Goal: Information Seeking & Learning: Learn about a topic

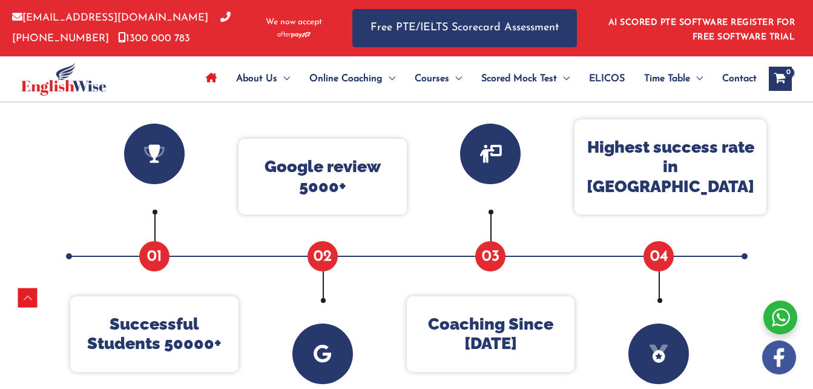
scroll to position [478, 0]
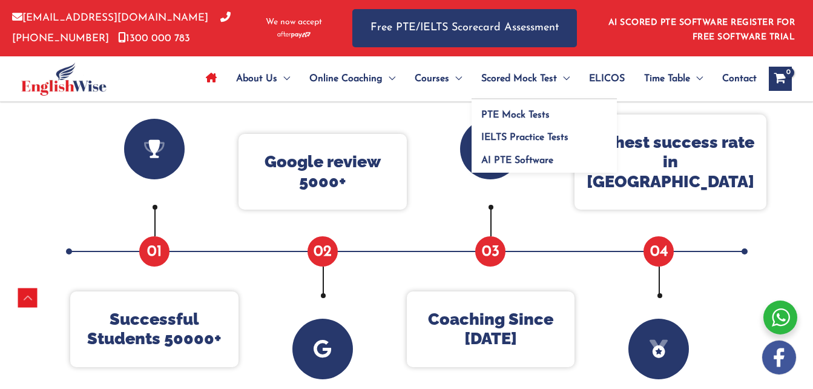
click at [550, 80] on span "Scored Mock Test" at bounding box center [519, 79] width 76 height 42
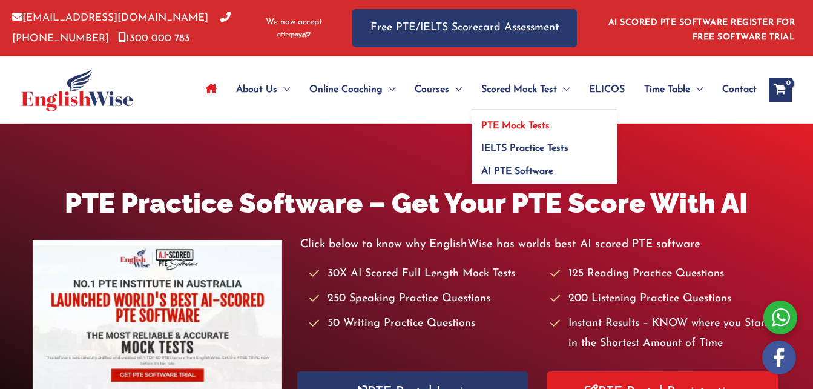
click at [542, 121] on span "PTE Mock Tests" at bounding box center [515, 126] width 68 height 10
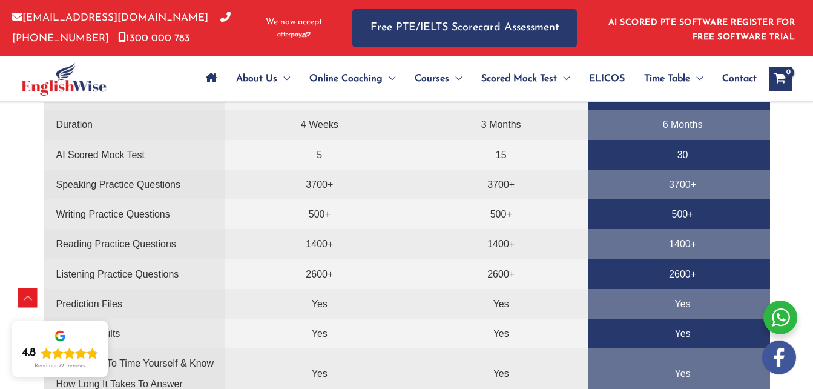
scroll to position [2602, 0]
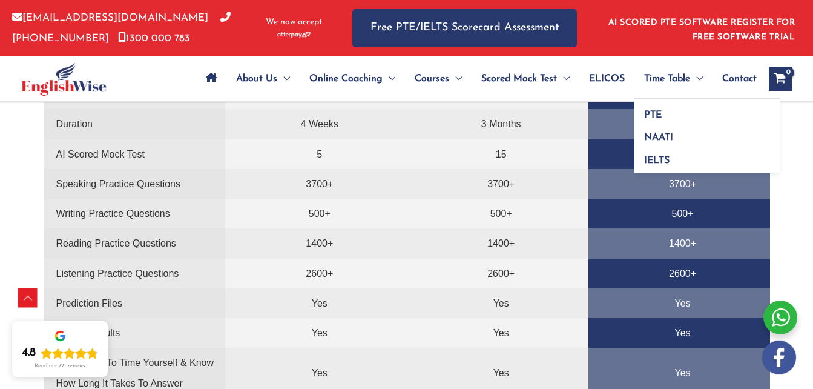
click at [664, 79] on span "Time Table" at bounding box center [667, 79] width 46 height 42
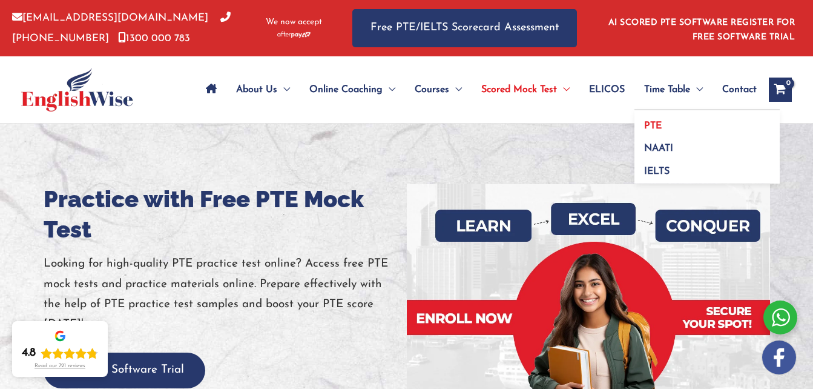
click at [660, 123] on link "PTE" at bounding box center [706, 121] width 145 height 23
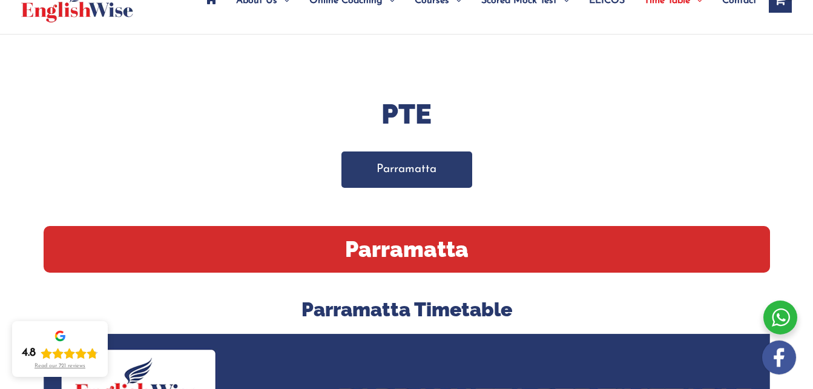
click at [419, 165] on link "Parramatta" at bounding box center [406, 169] width 131 height 36
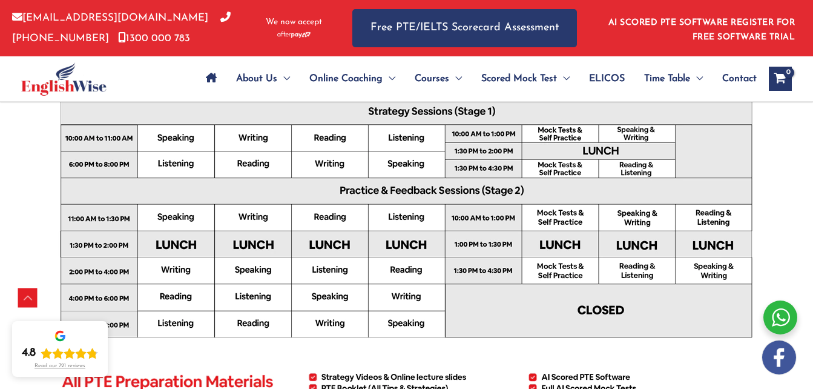
scroll to position [450, 0]
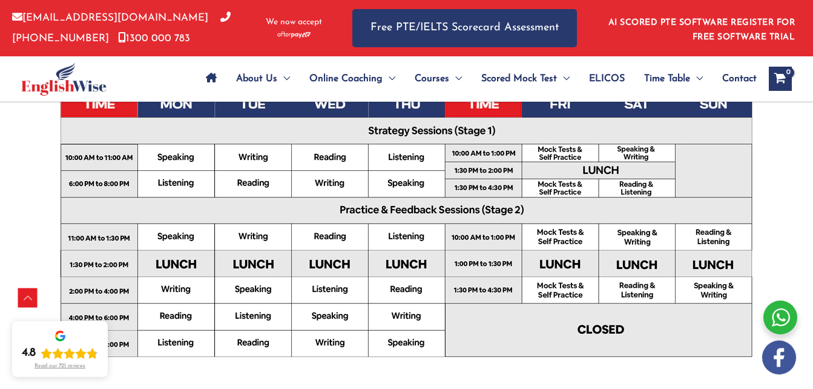
click at [338, 110] on img at bounding box center [407, 229] width 726 height 513
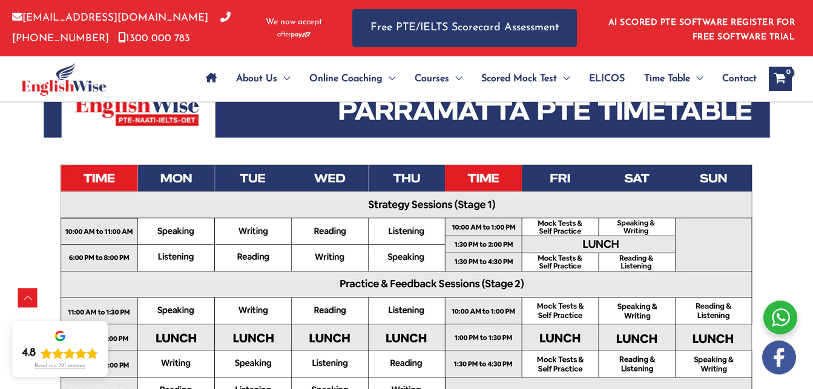
scroll to position [369, 0]
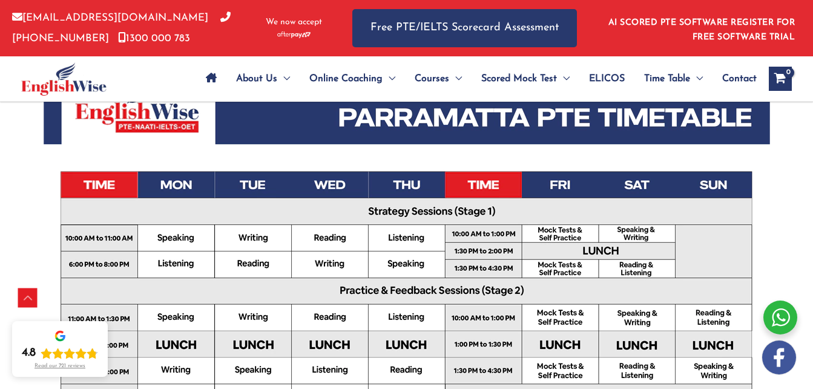
click at [340, 182] on img at bounding box center [407, 309] width 726 height 513
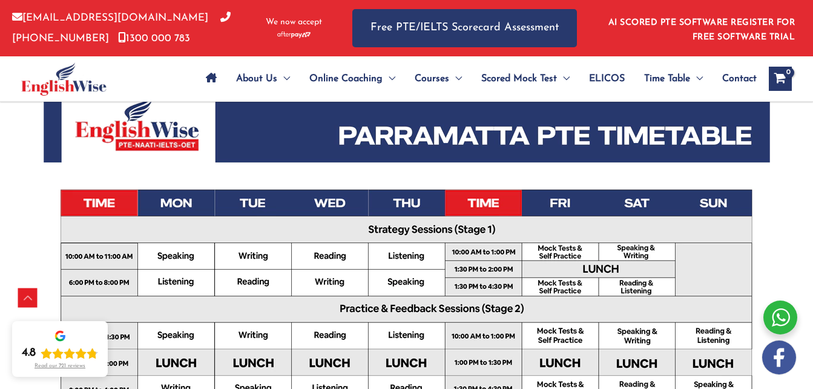
scroll to position [350, 0]
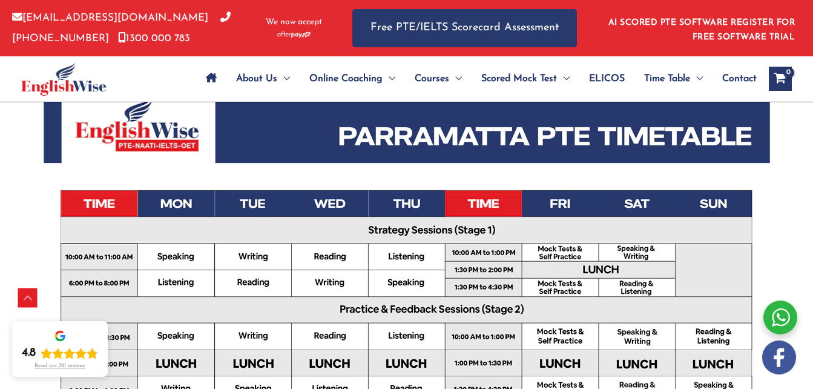
click at [327, 206] on img at bounding box center [407, 328] width 726 height 513
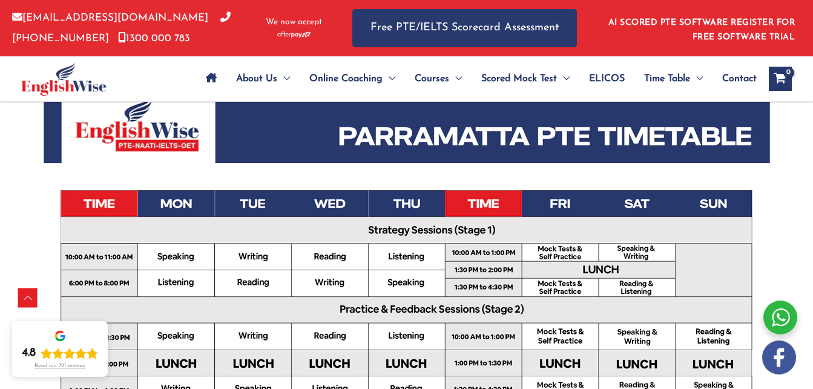
click at [327, 206] on img at bounding box center [407, 328] width 726 height 513
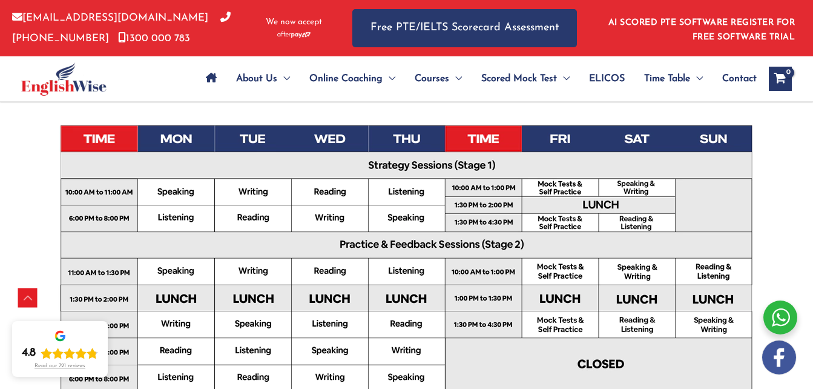
scroll to position [415, 0]
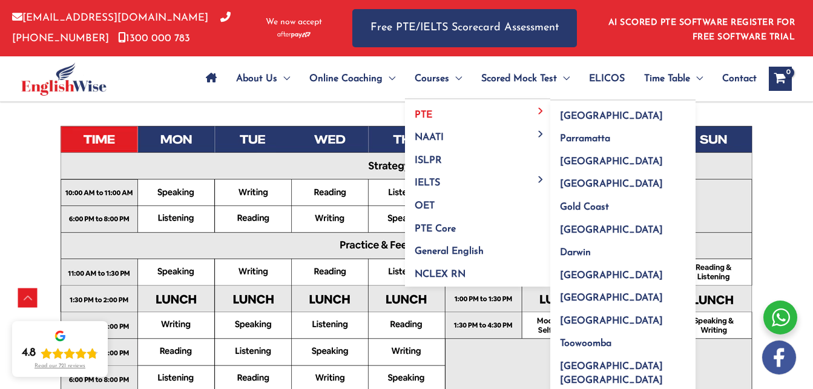
click at [463, 112] on link "PTE" at bounding box center [477, 110] width 145 height 23
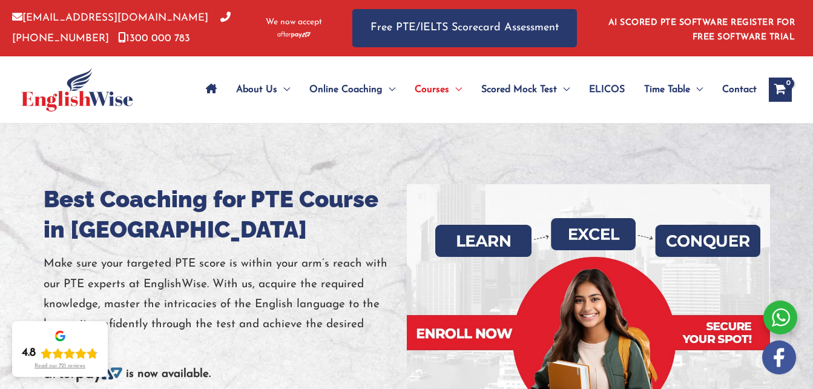
click at [615, 88] on span "ELICOS" at bounding box center [607, 89] width 36 height 42
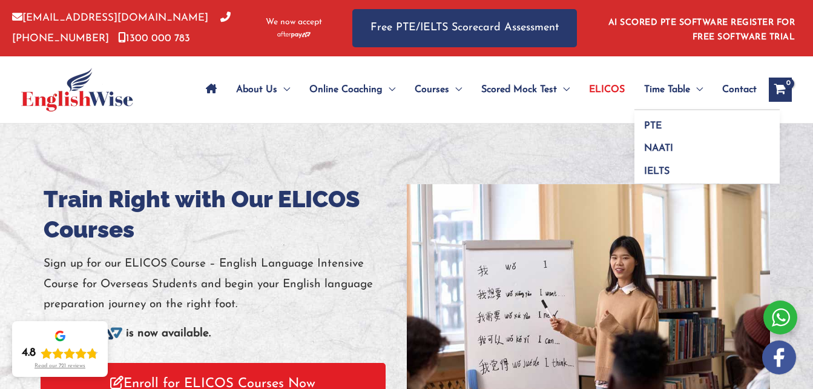
click at [690, 90] on span "Menu Toggle" at bounding box center [696, 89] width 13 height 42
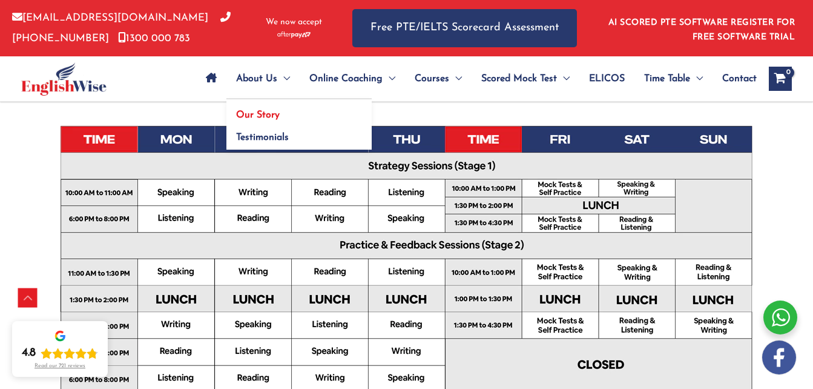
click at [258, 107] on link "Our Story" at bounding box center [298, 110] width 145 height 23
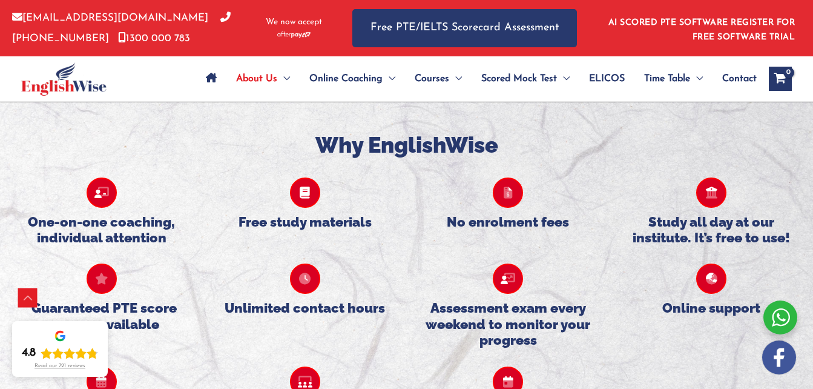
scroll to position [1012, 0]
click at [304, 177] on icon at bounding box center [305, 192] width 30 height 30
click at [310, 177] on icon at bounding box center [305, 192] width 30 height 30
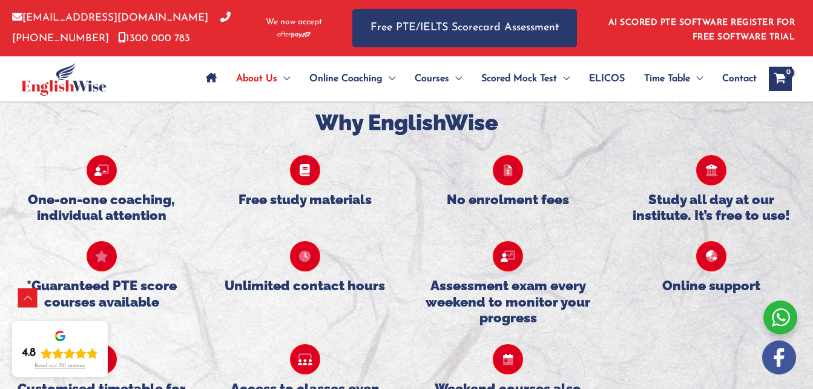
scroll to position [1035, 0]
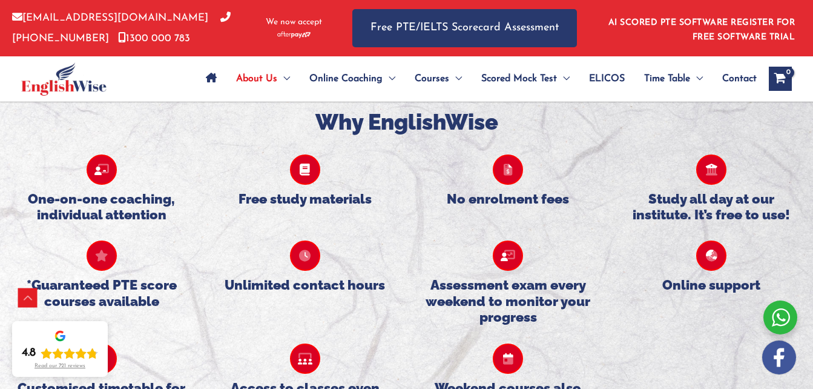
click at [310, 191] on h5 "Free study materials" at bounding box center [305, 199] width 179 height 16
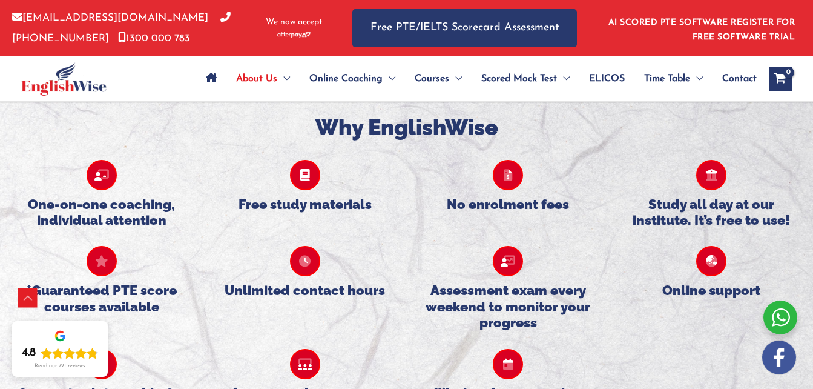
click at [294, 146] on div "Free study materials" at bounding box center [304, 185] width 203 height 87
drag, startPoint x: 294, startPoint y: 146, endPoint x: 312, endPoint y: 142, distance: 18.2
click at [312, 142] on div "Free study materials" at bounding box center [304, 185] width 203 height 87
click at [312, 160] on icon at bounding box center [305, 175] width 30 height 30
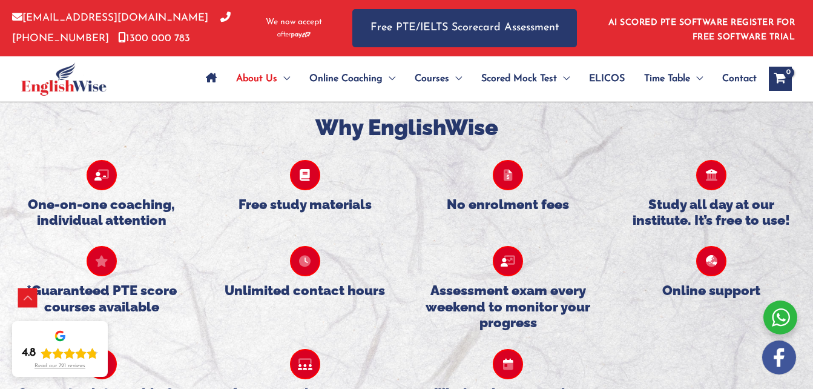
click at [312, 160] on icon at bounding box center [305, 175] width 30 height 30
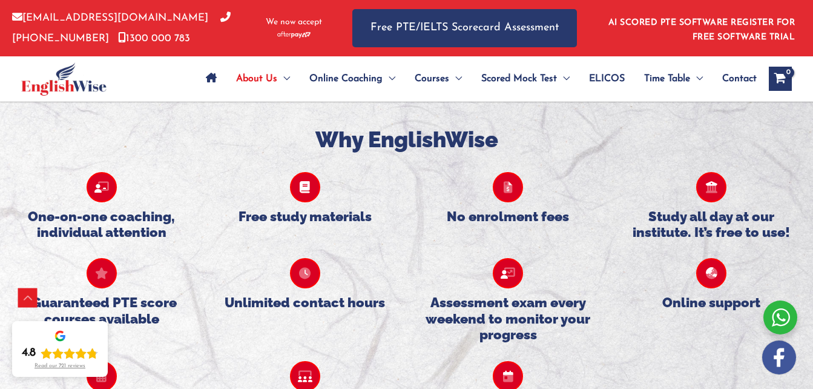
scroll to position [1016, 0]
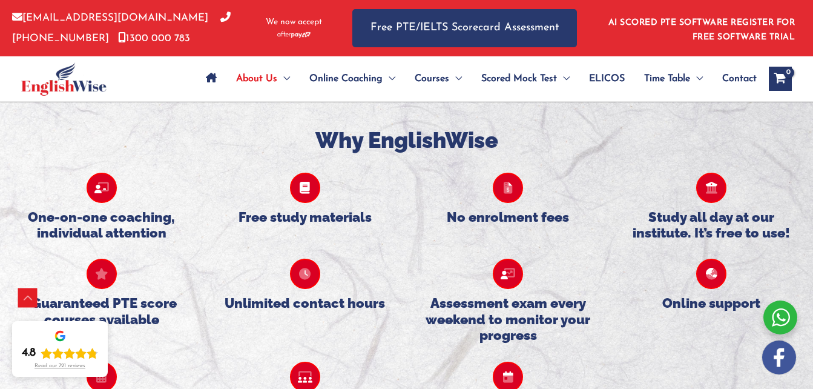
click at [312, 173] on icon at bounding box center [305, 188] width 30 height 30
click at [301, 173] on icon at bounding box center [305, 188] width 30 height 30
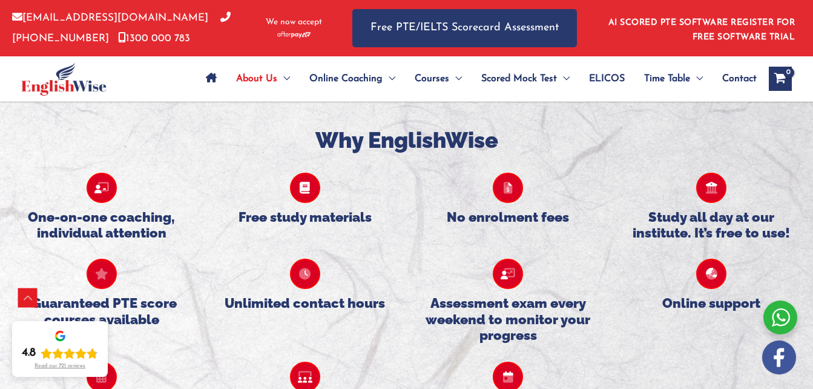
click at [301, 173] on icon at bounding box center [305, 188] width 30 height 30
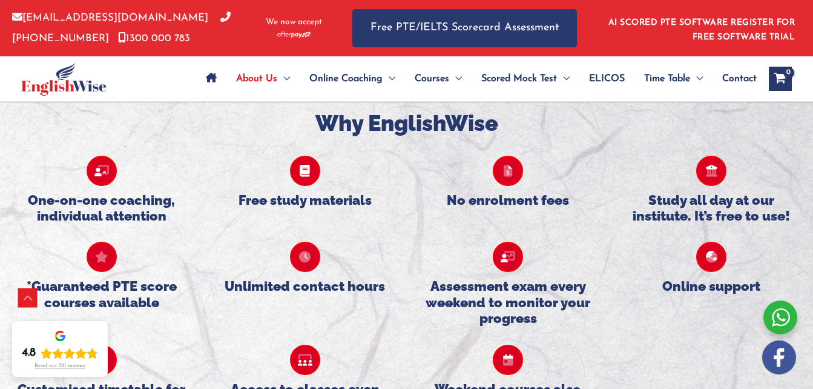
scroll to position [1029, 0]
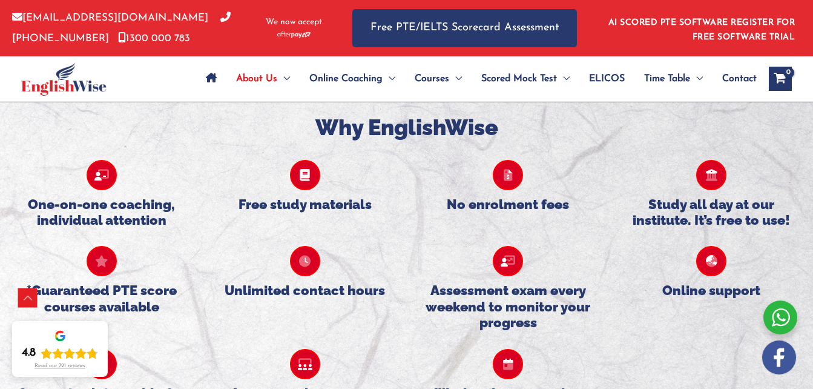
click at [301, 160] on icon at bounding box center [305, 175] width 30 height 30
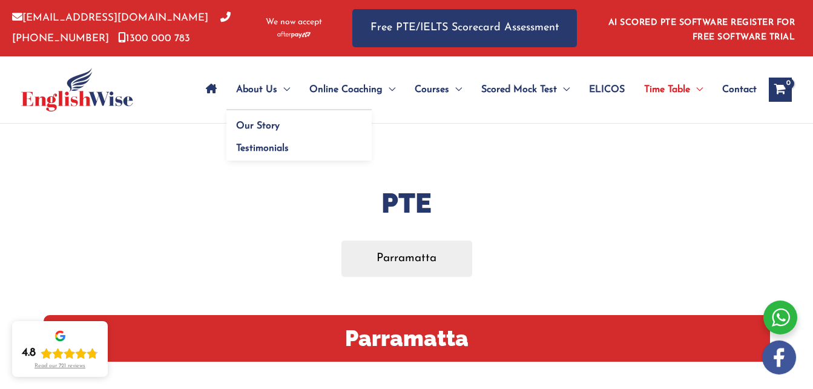
click at [226, 90] on link "About Us" at bounding box center [262, 89] width 73 height 42
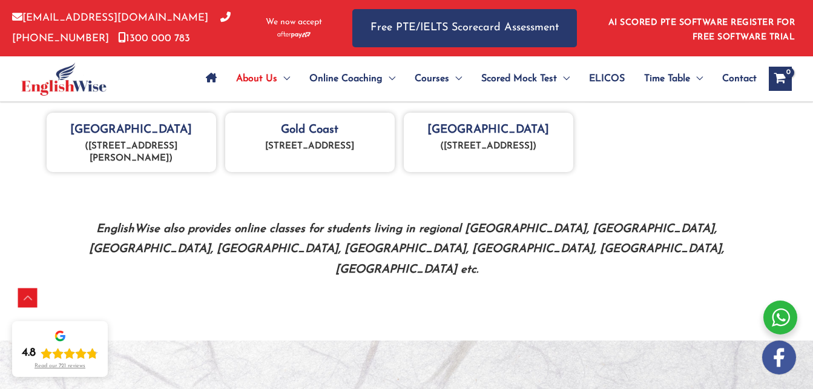
scroll to position [742, 0]
